Goal: Task Accomplishment & Management: Complete application form

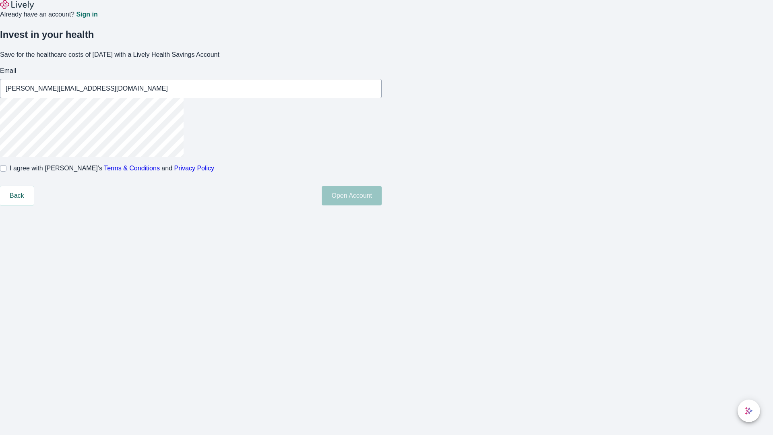
click at [6, 172] on input "I agree with Lively’s Terms & Conditions and Privacy Policy" at bounding box center [3, 168] width 6 height 6
checkbox input "true"
click at [382, 205] on button "Open Account" at bounding box center [352, 195] width 60 height 19
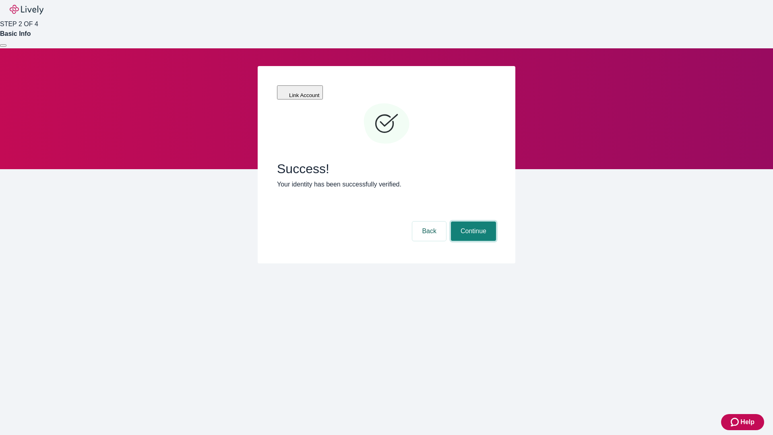
click at [472, 221] on button "Continue" at bounding box center [473, 230] width 45 height 19
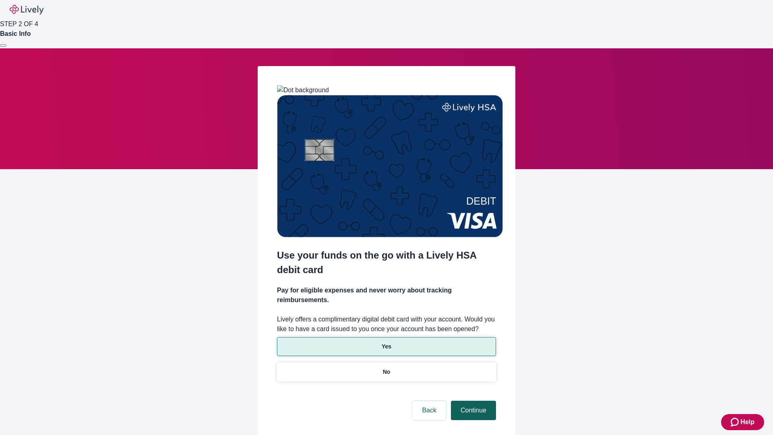
click at [386, 368] on p "No" at bounding box center [387, 372] width 8 height 8
click at [472, 401] on button "Continue" at bounding box center [473, 410] width 45 height 19
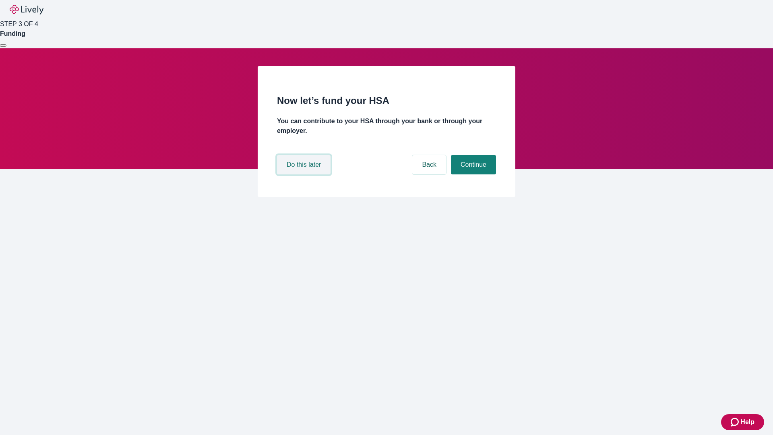
click at [305, 174] on button "Do this later" at bounding box center [304, 164] width 54 height 19
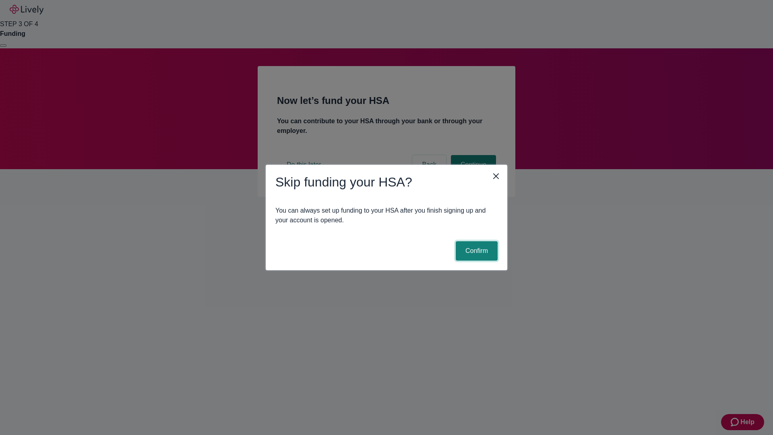
click at [476, 251] on button "Confirm" at bounding box center [477, 250] width 42 height 19
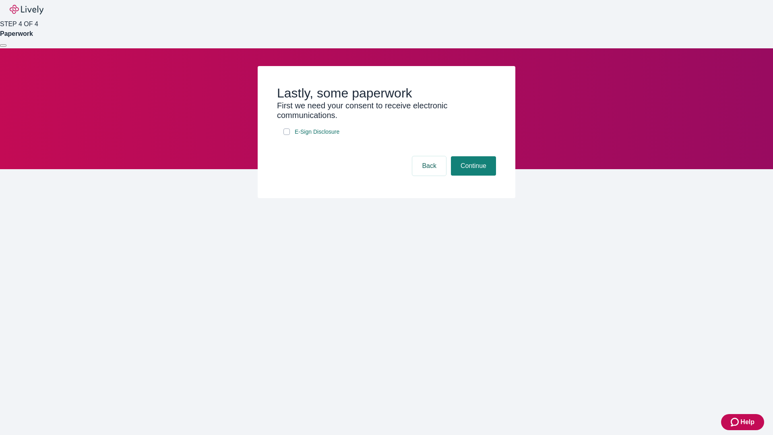
click at [287, 135] on input "E-Sign Disclosure" at bounding box center [287, 131] width 6 height 6
checkbox input "true"
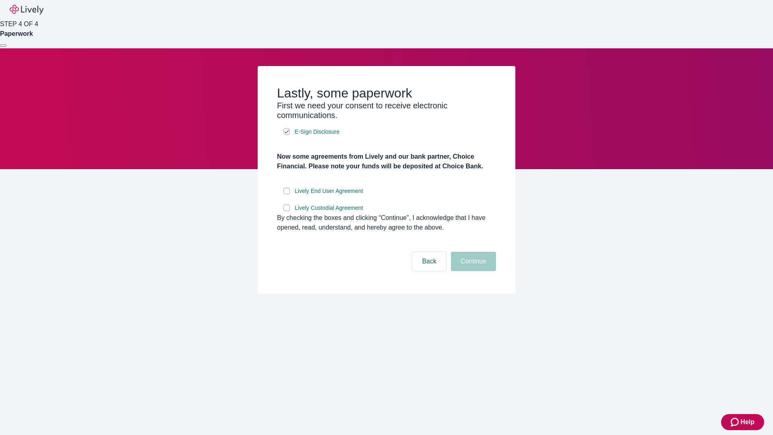
click at [287, 194] on input "Lively End User Agreement" at bounding box center [287, 191] width 6 height 6
checkbox input "true"
click at [287, 211] on input "Lively Custodial Agreement" at bounding box center [287, 208] width 6 height 6
checkbox input "true"
click at [472, 271] on button "Continue" at bounding box center [473, 261] width 45 height 19
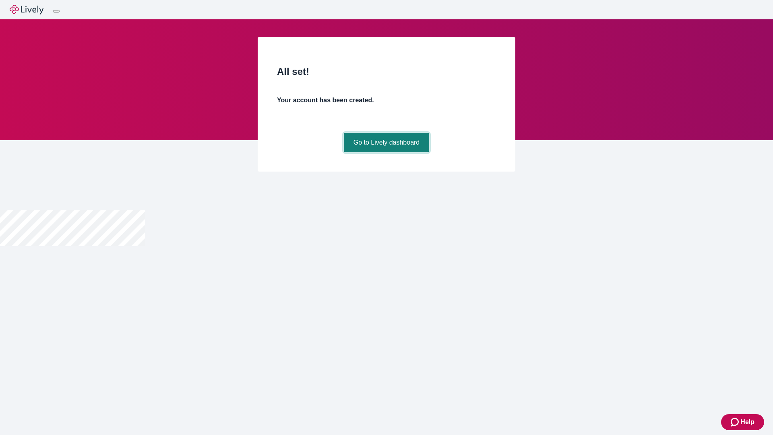
click at [386, 152] on link "Go to Lively dashboard" at bounding box center [387, 142] width 86 height 19
